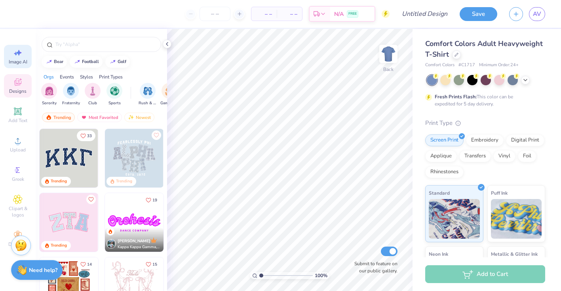
click at [21, 59] on span "Image AI" at bounding box center [18, 62] width 19 height 6
select select "4"
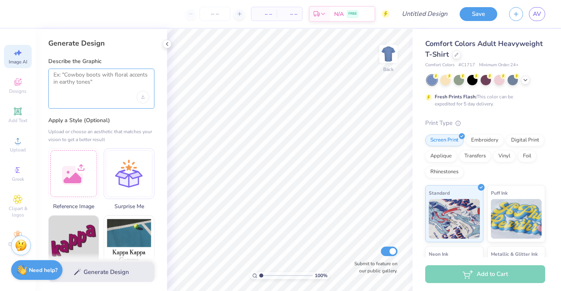
click at [103, 83] on textarea at bounding box center [101, 81] width 96 height 20
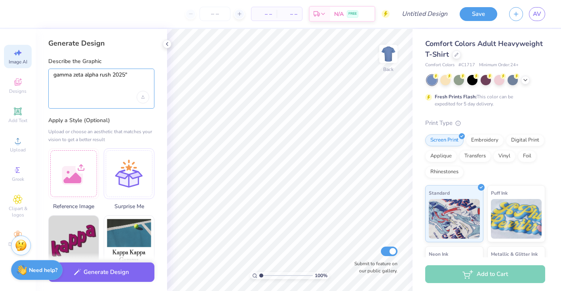
click at [54, 74] on textarea "gamma zeta alpha rush 2025"" at bounding box center [101, 81] width 96 height 20
click at [128, 75] on textarea ""gamma zeta alpha rush 2025"" at bounding box center [101, 81] width 96 height 20
type textarea ""gamma zeta alpha rush [DATE]-[DATE]""
click at [150, 74] on div ""gamma zeta alpha rush [DATE]-[DATE]"" at bounding box center [101, 88] width 106 height 40
click at [145, 74] on textarea ""gamma zeta alpha rush [DATE]-[DATE]"" at bounding box center [101, 81] width 96 height 20
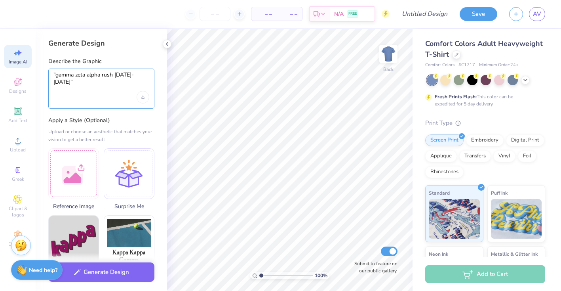
click at [145, 74] on textarea ""gamma zeta alpha rush [DATE]-[DATE]"" at bounding box center [101, 81] width 96 height 20
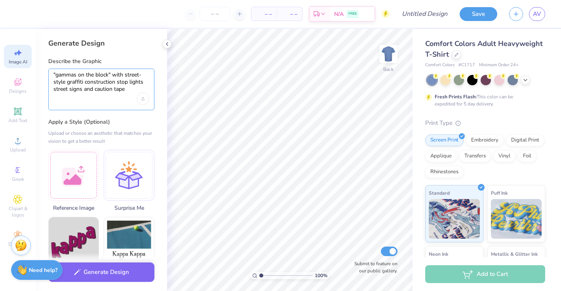
click at [113, 72] on textarea ""gammas on the block" with street-style graffiti construction stop lights stree…" at bounding box center [101, 81] width 96 height 21
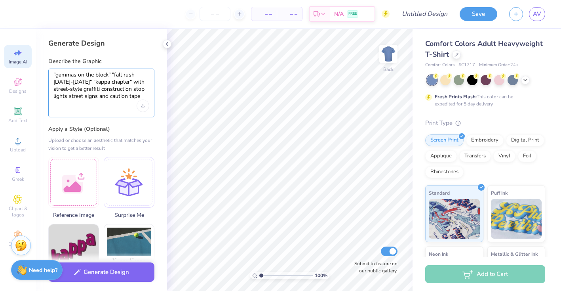
type textarea ""gammas on the block" "fall rush [DATE]-[DATE]" "kappa chapter" with street-sty…"
click at [124, 114] on div ""gammas on the block" "fall rush [DATE]-[DATE]" "kappa chapter" with street-sty…" at bounding box center [101, 92] width 106 height 49
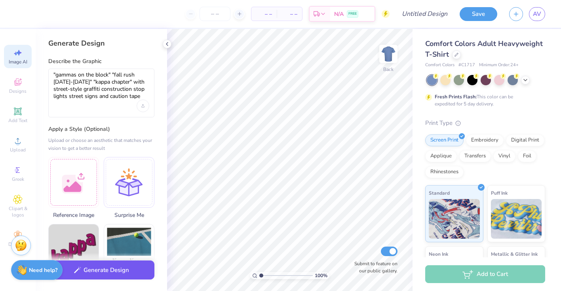
click at [105, 273] on button "Generate Design" at bounding box center [101, 269] width 106 height 19
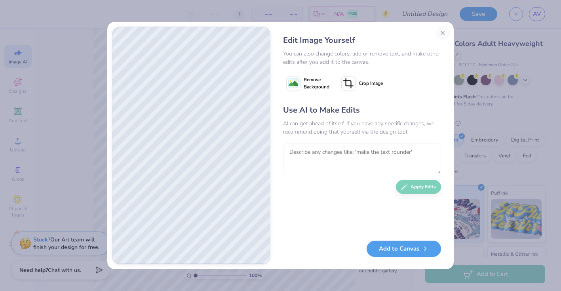
click at [354, 161] on textarea at bounding box center [362, 158] width 158 height 31
type textarea "make the texts less evident and more street style design"
click at [411, 186] on button "Apply Edits" at bounding box center [418, 185] width 45 height 14
click at [440, 32] on button "Close" at bounding box center [442, 33] width 13 height 13
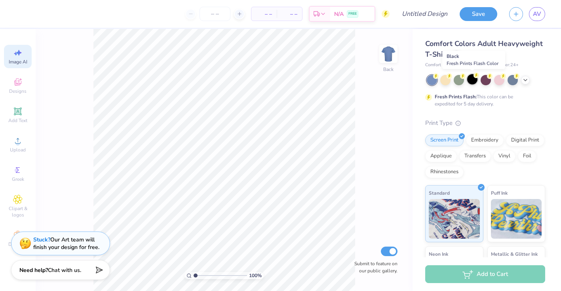
click at [472, 82] on div at bounding box center [472, 79] width 10 height 10
click at [74, 242] on div "Stuck? Our Art team will finish your design for free." at bounding box center [66, 241] width 66 height 15
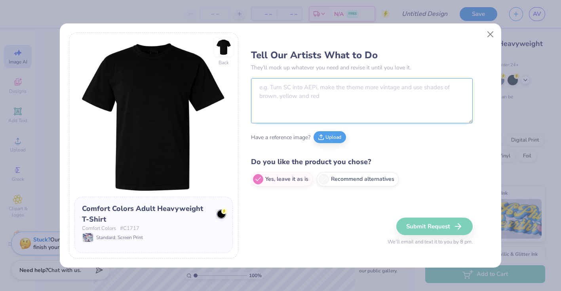
click at [297, 91] on textarea at bounding box center [362, 100] width 222 height 45
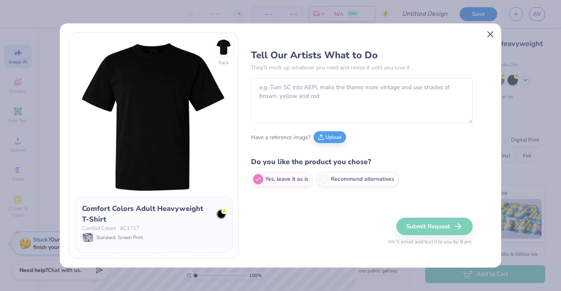
click at [495, 30] on button "Close" at bounding box center [490, 34] width 15 height 15
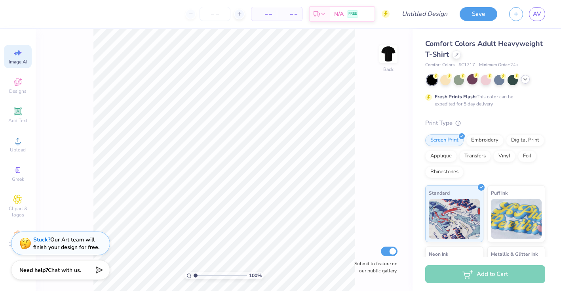
click at [527, 77] on icon at bounding box center [525, 79] width 6 height 6
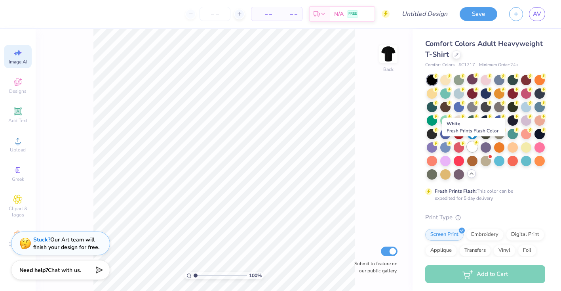
click at [473, 145] on div at bounding box center [472, 146] width 10 height 10
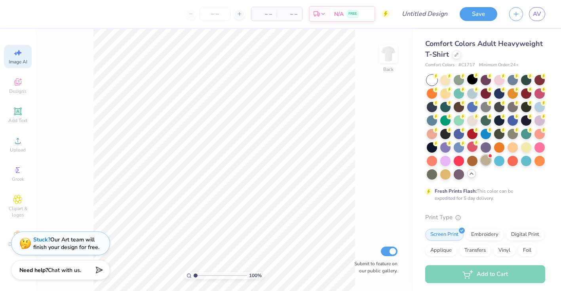
click at [484, 161] on div at bounding box center [486, 160] width 10 height 10
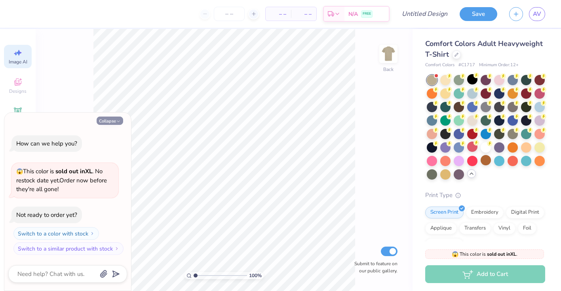
click at [119, 123] on icon "button" at bounding box center [118, 121] width 5 height 5
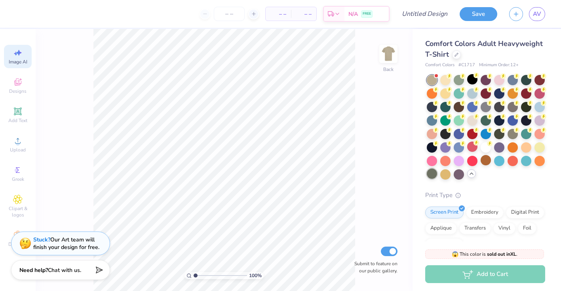
click at [435, 173] on div at bounding box center [432, 173] width 10 height 10
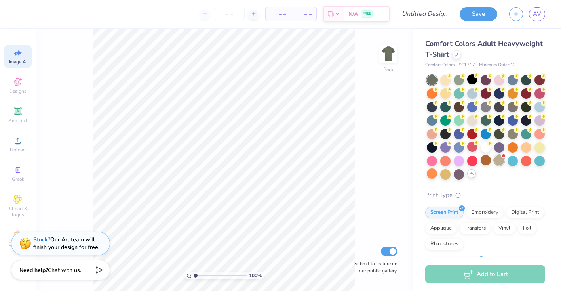
click at [500, 159] on div at bounding box center [499, 160] width 10 height 10
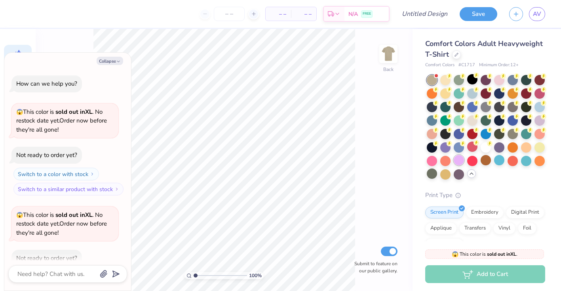
scroll to position [42, 0]
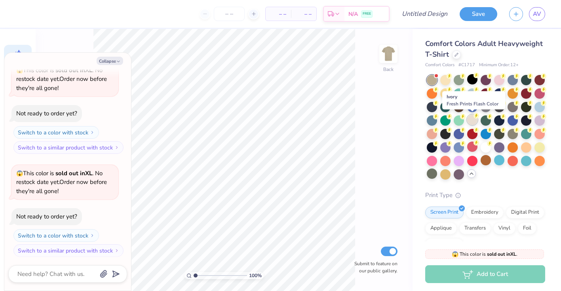
click at [471, 120] on div at bounding box center [472, 119] width 10 height 10
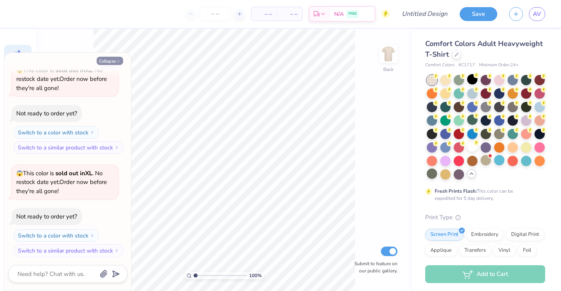
click at [116, 62] on icon "button" at bounding box center [118, 61] width 5 height 5
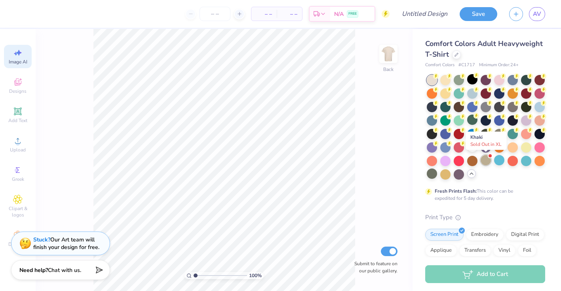
click at [484, 159] on div at bounding box center [486, 160] width 10 height 10
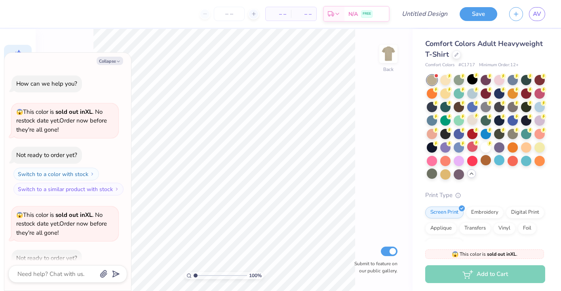
scroll to position [144, 0]
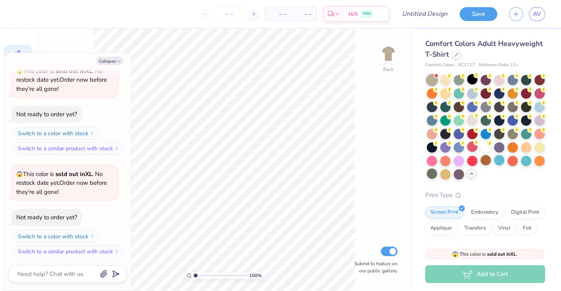
click at [434, 82] on div at bounding box center [432, 80] width 10 height 10
click at [473, 122] on div at bounding box center [472, 119] width 10 height 10
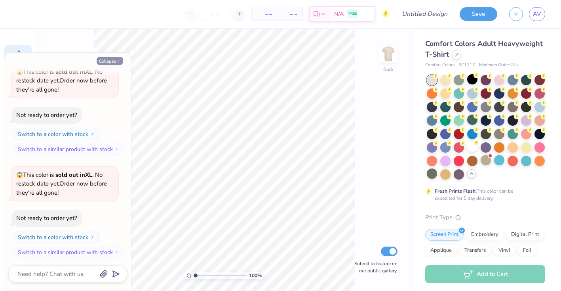
click at [117, 61] on icon "button" at bounding box center [118, 61] width 5 height 5
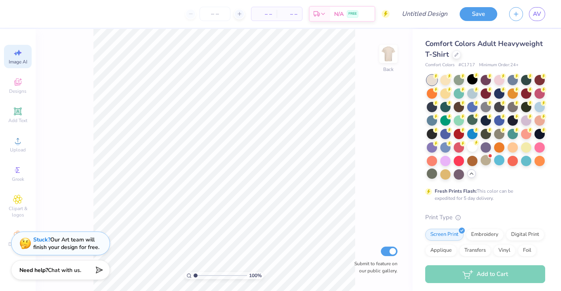
scroll to position [0, 0]
click at [380, 53] on img at bounding box center [389, 54] width 32 height 32
click at [386, 55] on img at bounding box center [389, 54] width 32 height 32
click at [20, 82] on icon at bounding box center [18, 82] width 10 height 10
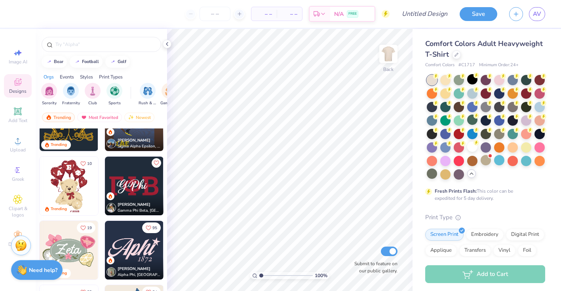
scroll to position [361, 0]
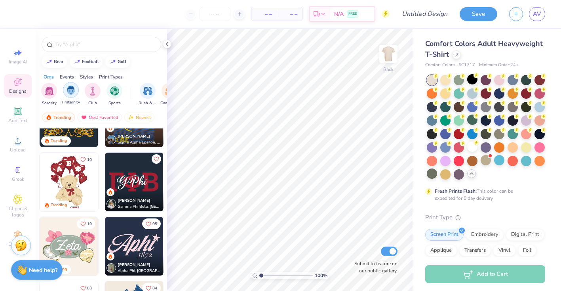
click at [67, 93] on img "filter for Fraternity" at bounding box center [71, 90] width 9 height 9
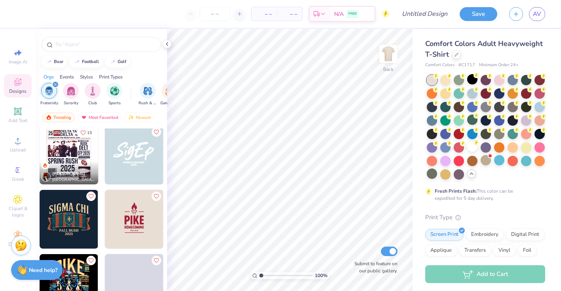
scroll to position [644, 0]
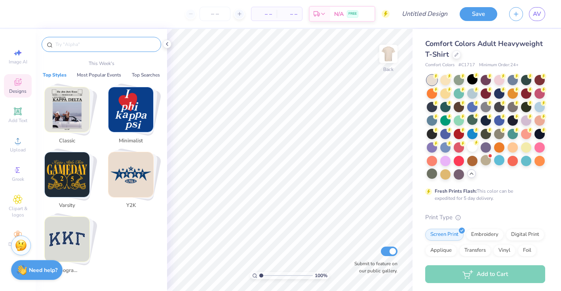
click at [97, 46] on input "text" at bounding box center [105, 44] width 101 height 8
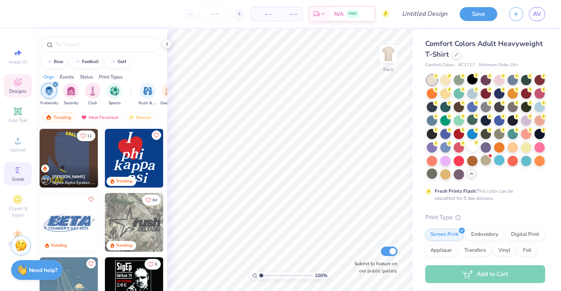
click at [15, 178] on span "Greek" at bounding box center [18, 179] width 12 height 6
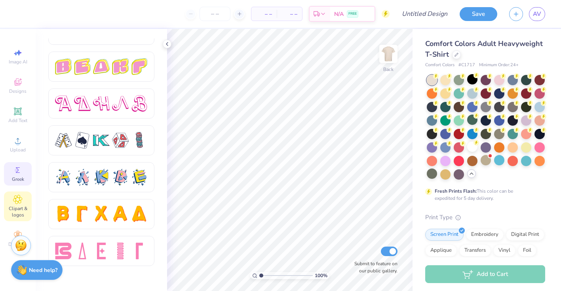
scroll to position [0, 0]
click at [25, 209] on span "Clipart & logos" at bounding box center [18, 211] width 28 height 13
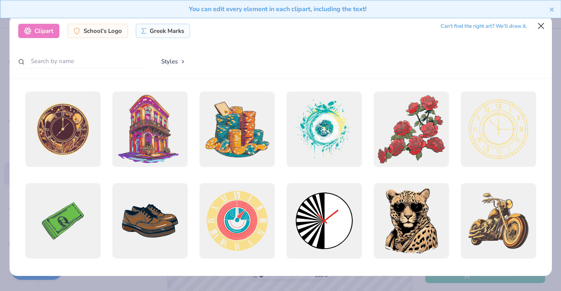
click at [541, 25] on button "Close" at bounding box center [540, 25] width 15 height 15
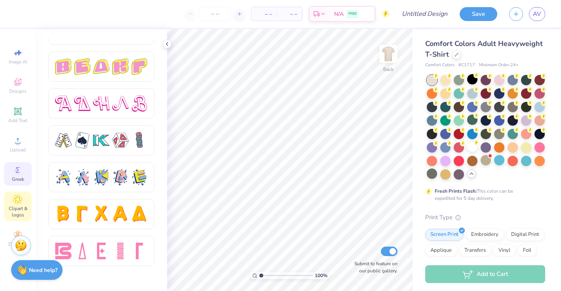
click at [18, 216] on span "Clipart & logos" at bounding box center [18, 211] width 28 height 13
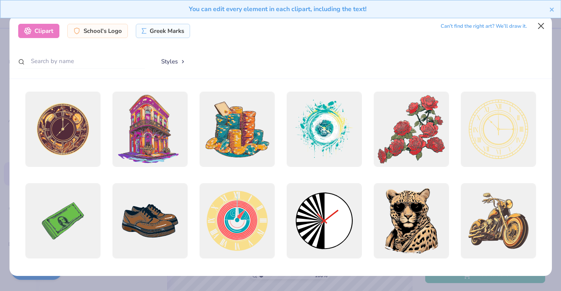
click at [542, 27] on button "Close" at bounding box center [540, 25] width 15 height 15
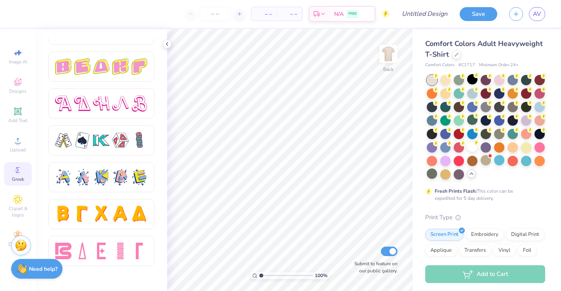
click at [44, 272] on strong "Need help?" at bounding box center [43, 269] width 29 height 8
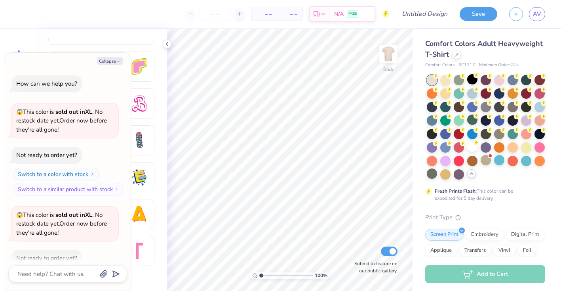
scroll to position [246, 0]
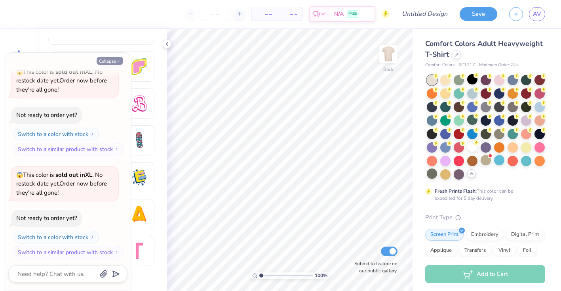
click at [113, 61] on button "Collapse" at bounding box center [110, 61] width 27 height 8
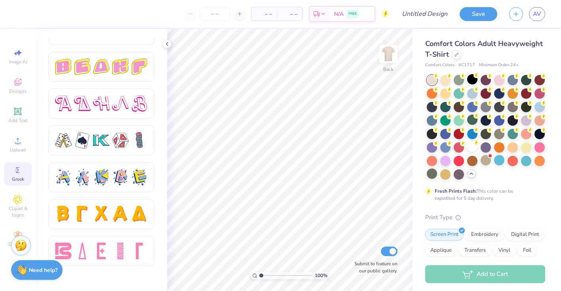
type textarea "x"
click at [170, 44] on icon at bounding box center [167, 44] width 6 height 6
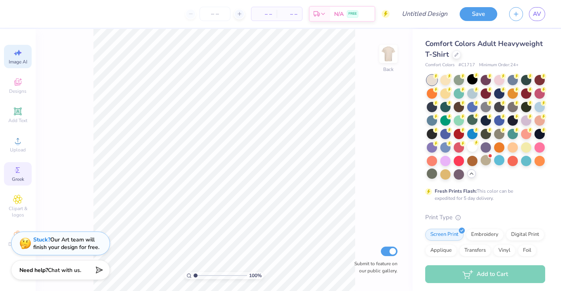
scroll to position [0, 0]
click at [25, 61] on span "Image AI" at bounding box center [18, 62] width 19 height 6
select select "4"
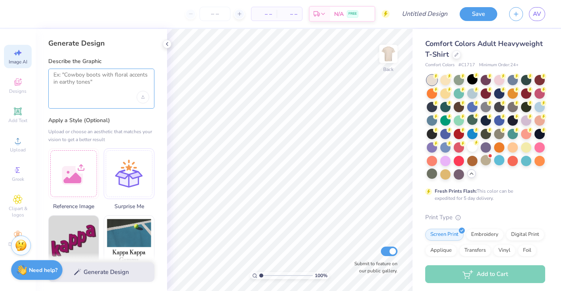
click at [113, 79] on textarea at bounding box center [101, 81] width 96 height 20
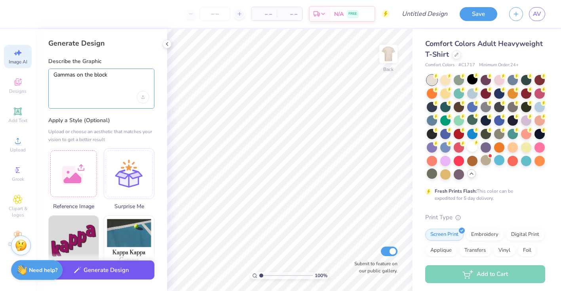
type textarea "Gammas on the block"
click at [120, 266] on button "Generate Design" at bounding box center [101, 269] width 106 height 19
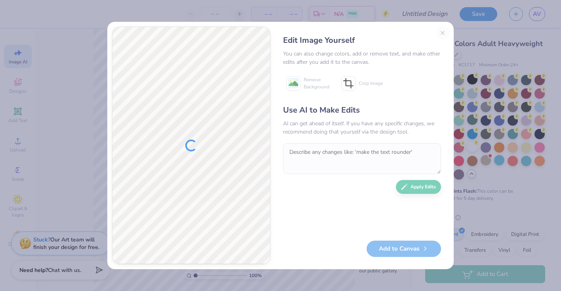
click at [441, 34] on div "Edit Image Yourself You can also change colors, add or remove text, and make ot…" at bounding box center [362, 146] width 174 height 238
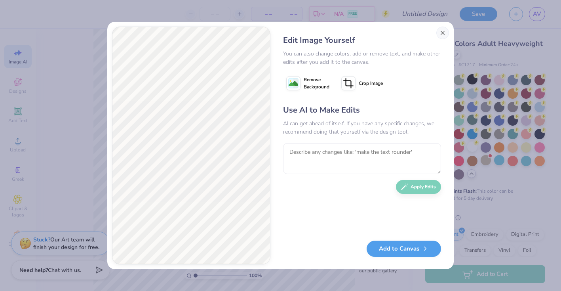
click at [440, 32] on button "Close" at bounding box center [442, 33] width 13 height 13
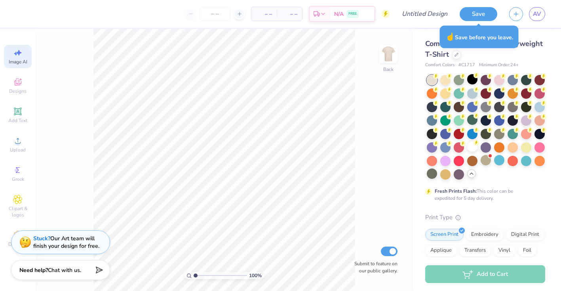
click at [84, 240] on div "Stuck? Our Art team will finish your design for free." at bounding box center [66, 241] width 66 height 15
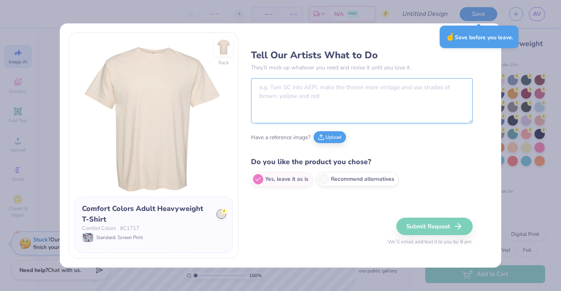
click at [299, 95] on textarea at bounding box center [362, 100] width 222 height 45
click at [312, 92] on textarea at bounding box center [362, 100] width 222 height 45
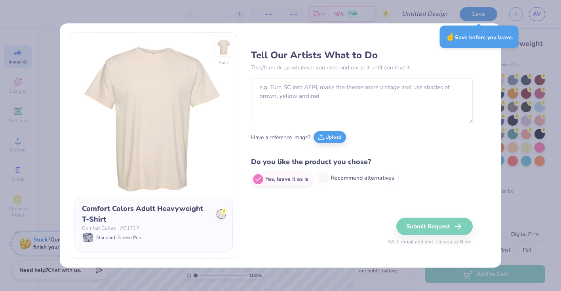
click at [329, 181] on label "Recommend alternatives" at bounding box center [358, 178] width 82 height 14
click at [256, 181] on input "Recommend alternatives" at bounding box center [253, 179] width 5 height 5
radio input "true"
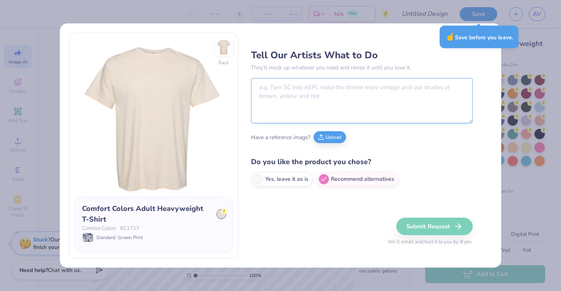
click at [339, 98] on textarea at bounding box center [362, 100] width 222 height 45
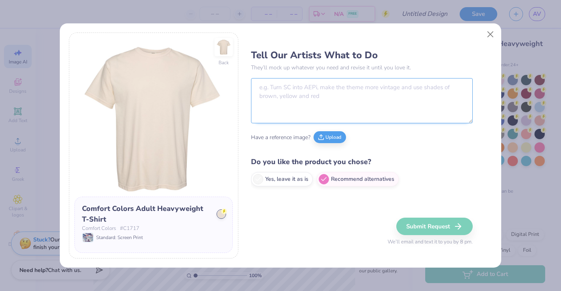
click at [339, 98] on textarea at bounding box center [362, 100] width 222 height 45
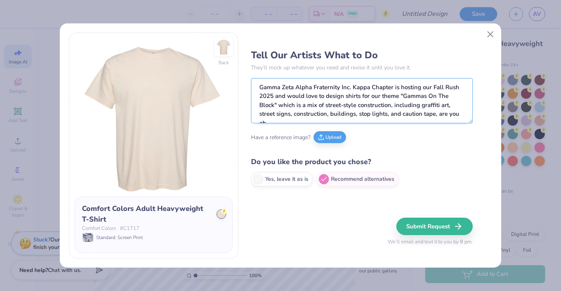
scroll to position [4, 0]
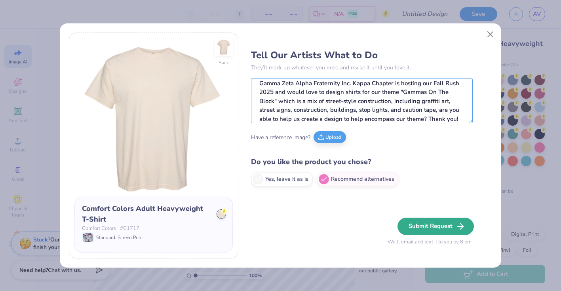
type textarea "Gamma Zeta Alpha Fraternity Inc. Kappa Chapter is hosting our Fall Rush 2025 an…"
click at [435, 226] on button "Submit Request" at bounding box center [436, 225] width 76 height 17
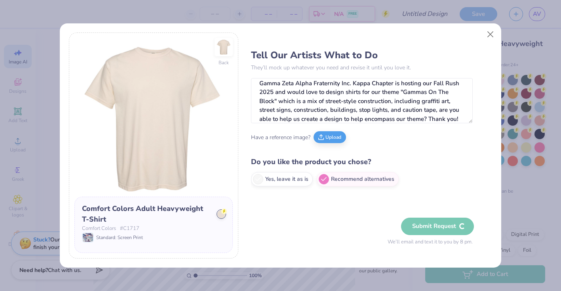
radio input "true"
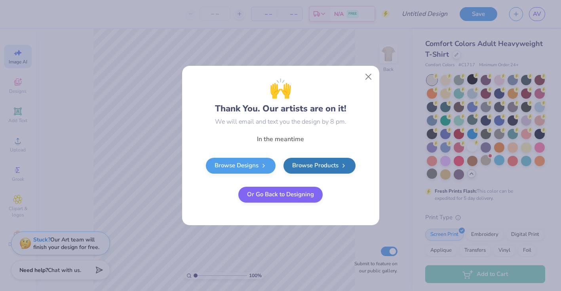
scroll to position [0, 0]
click at [302, 200] on button "Or Go Back to Designing" at bounding box center [280, 193] width 84 height 16
